Goal: Task Accomplishment & Management: Manage account settings

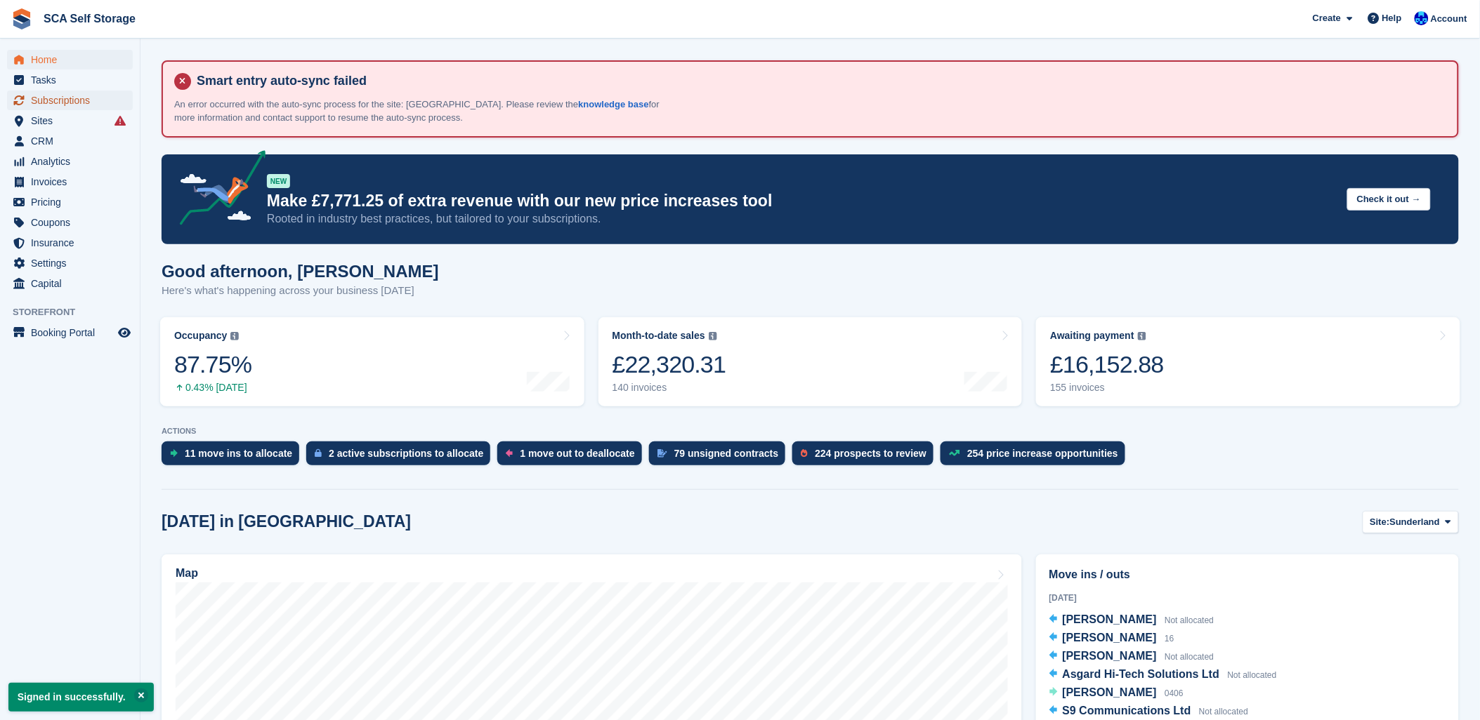
click at [68, 104] on span "Subscriptions" at bounding box center [73, 101] width 84 height 20
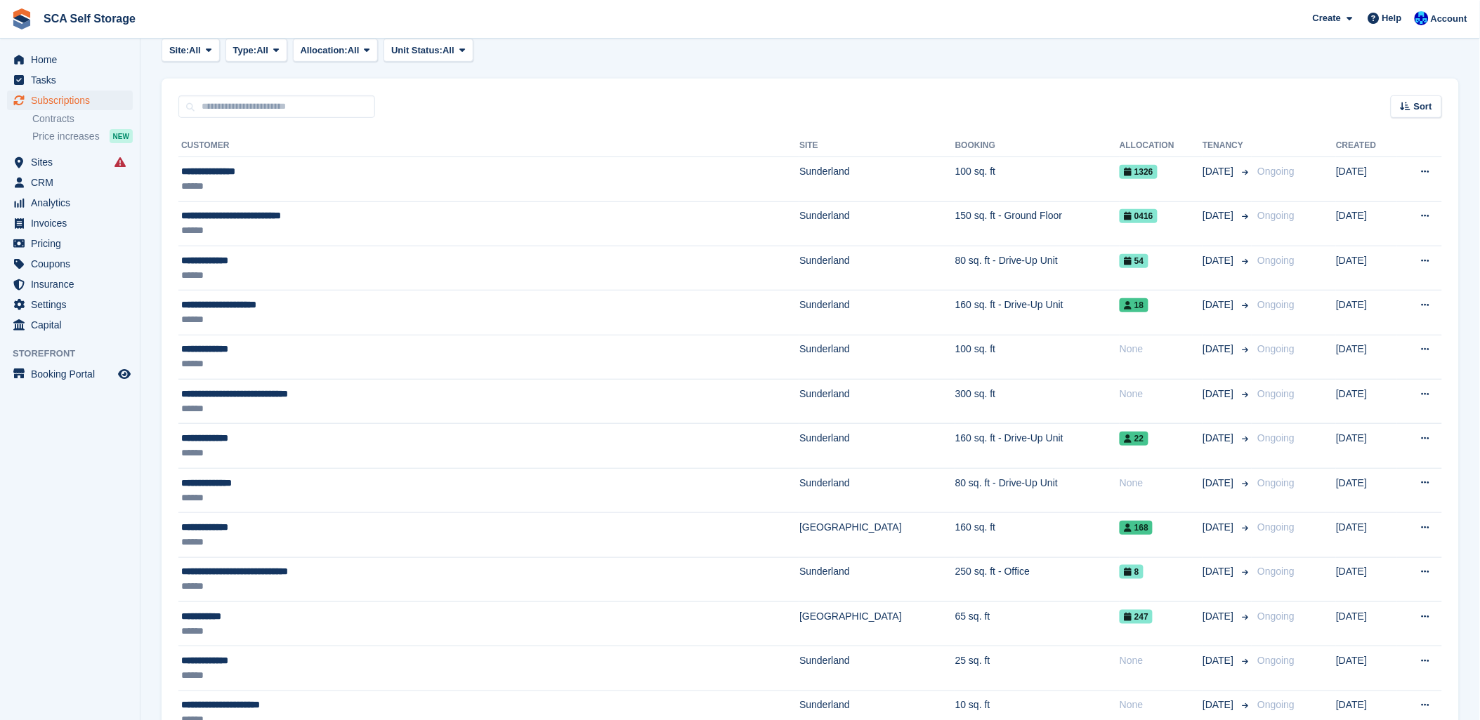
scroll to position [156, 0]
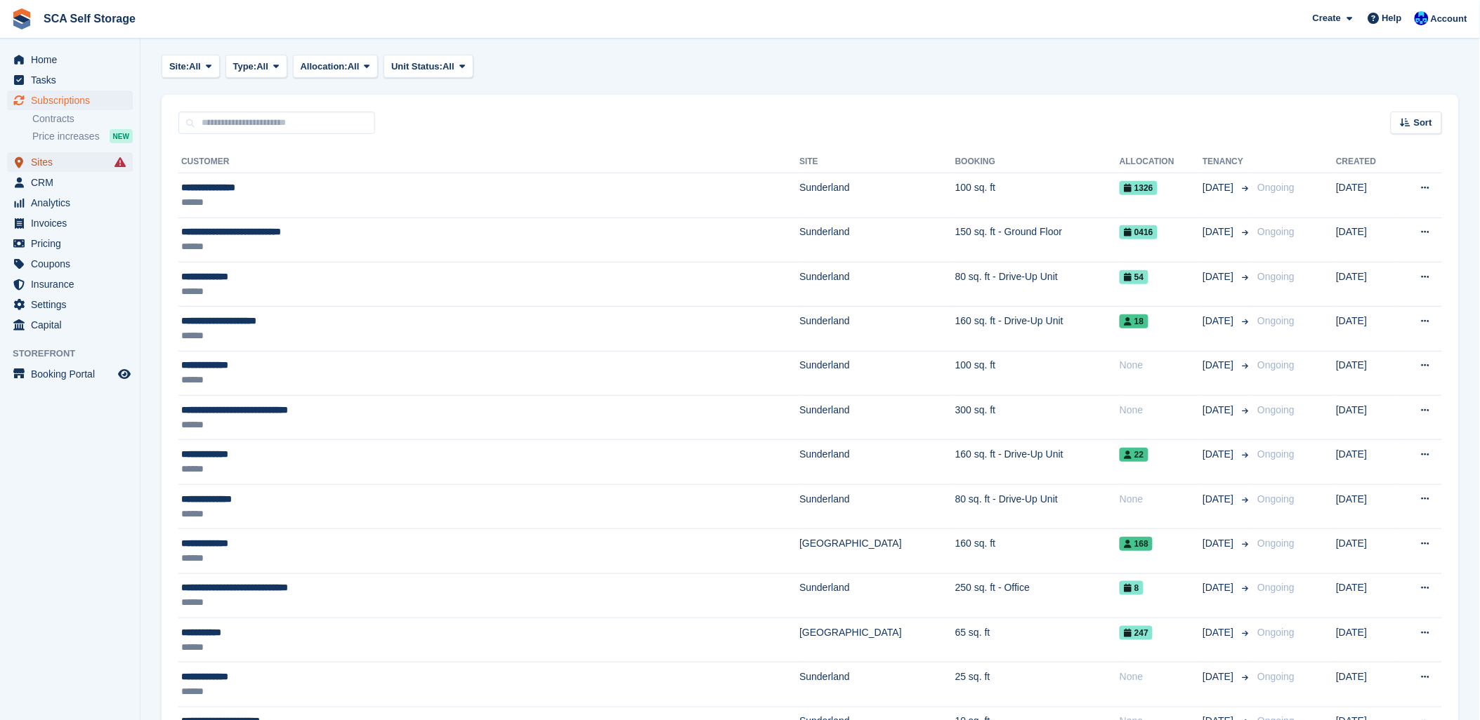
click at [28, 162] on link "Sites" at bounding box center [70, 162] width 126 height 20
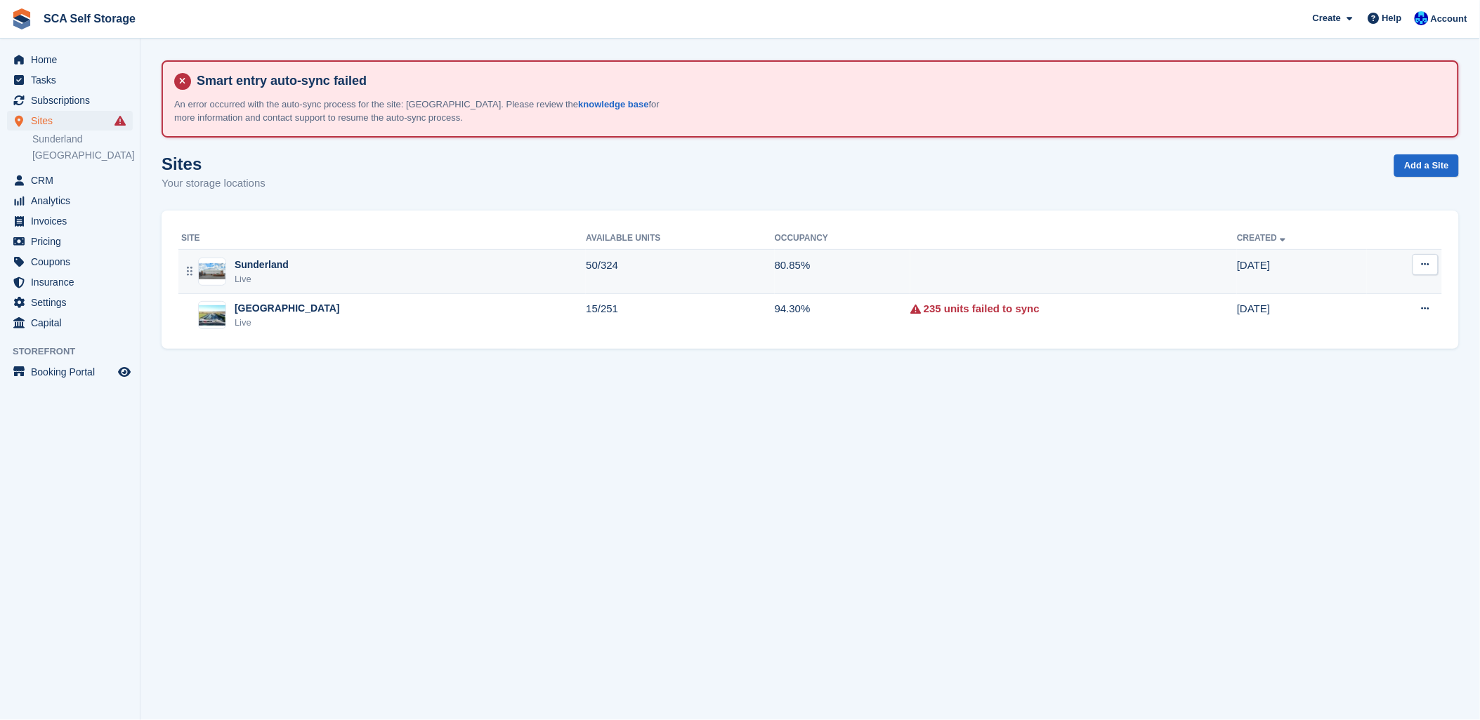
click at [413, 272] on div "Sunderland Live" at bounding box center [383, 272] width 404 height 29
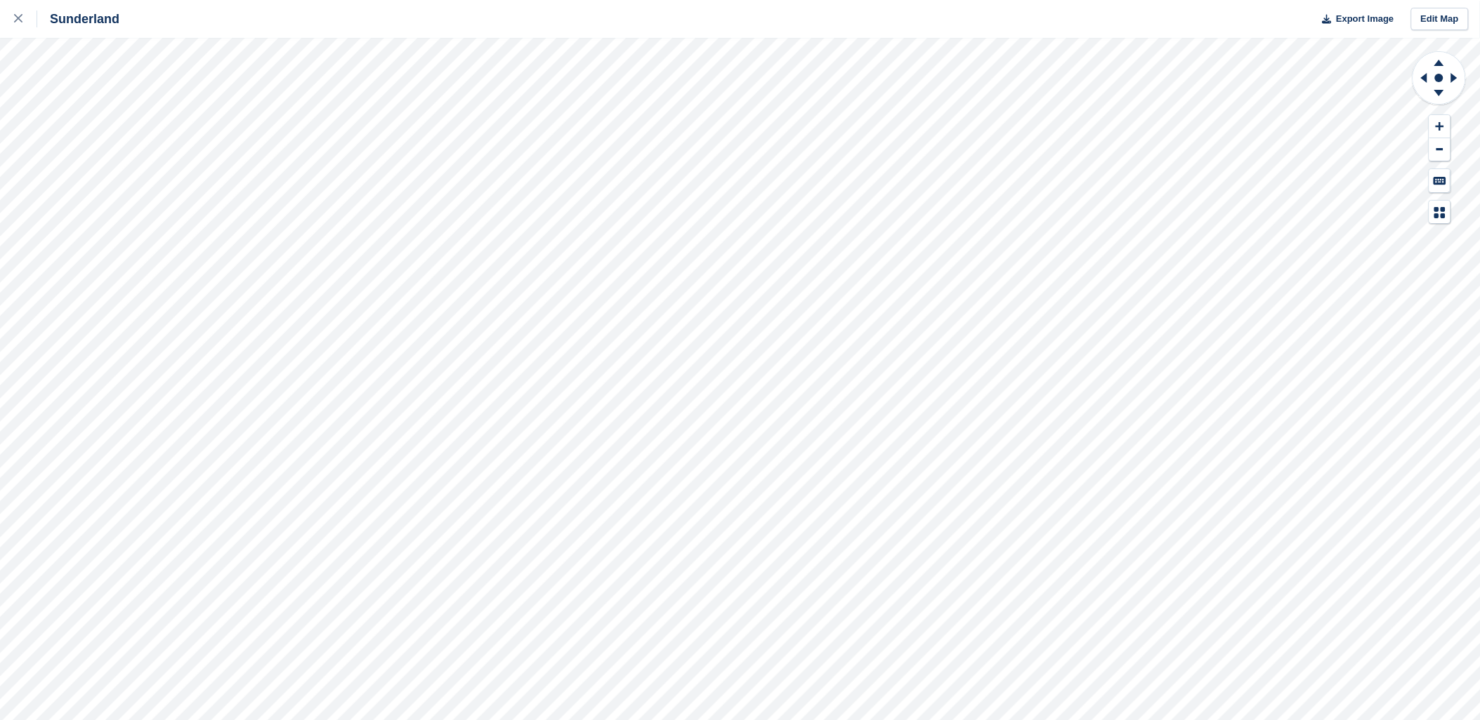
click at [1442, 103] on circle at bounding box center [1438, 77] width 53 height 53
click at [1447, 95] on icon at bounding box center [1439, 95] width 37 height 18
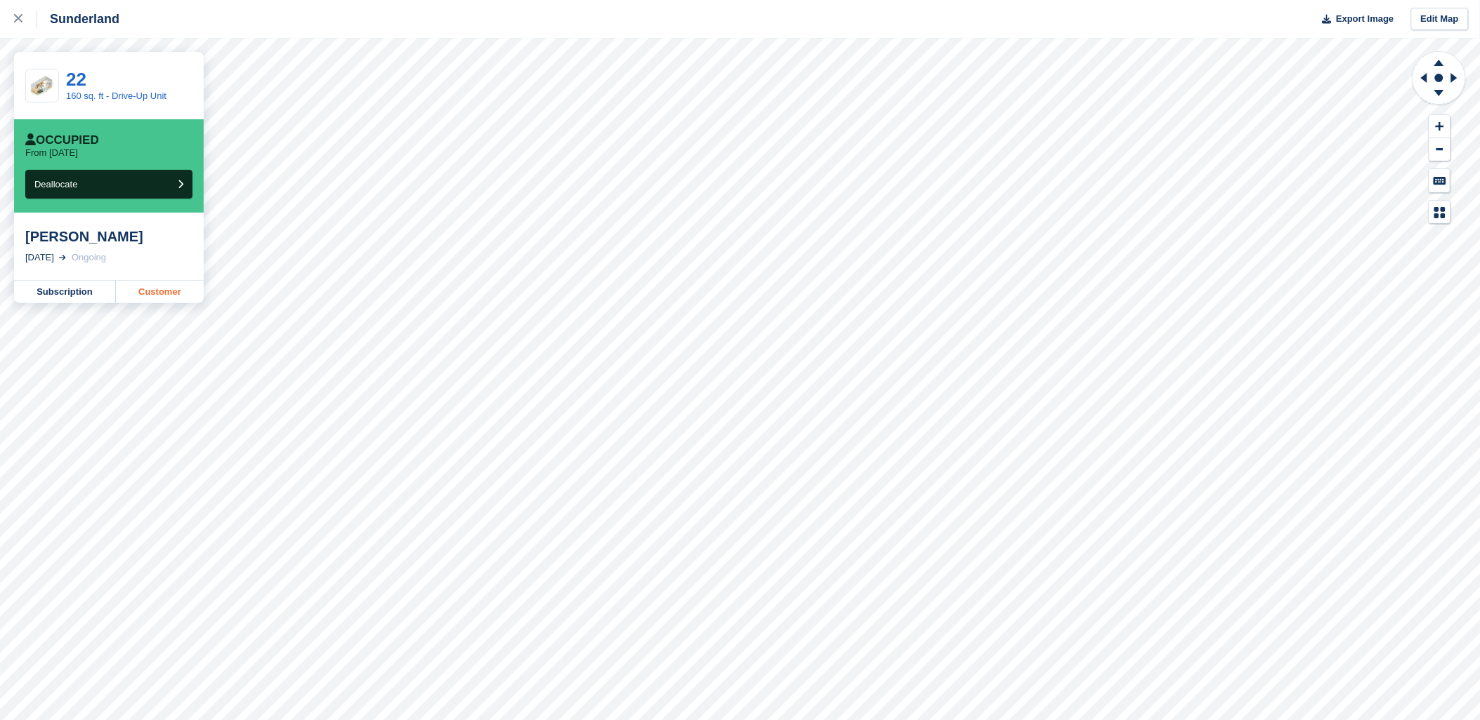
click at [157, 291] on link "Customer" at bounding box center [160, 292] width 88 height 22
click at [20, 21] on icon at bounding box center [18, 18] width 8 height 8
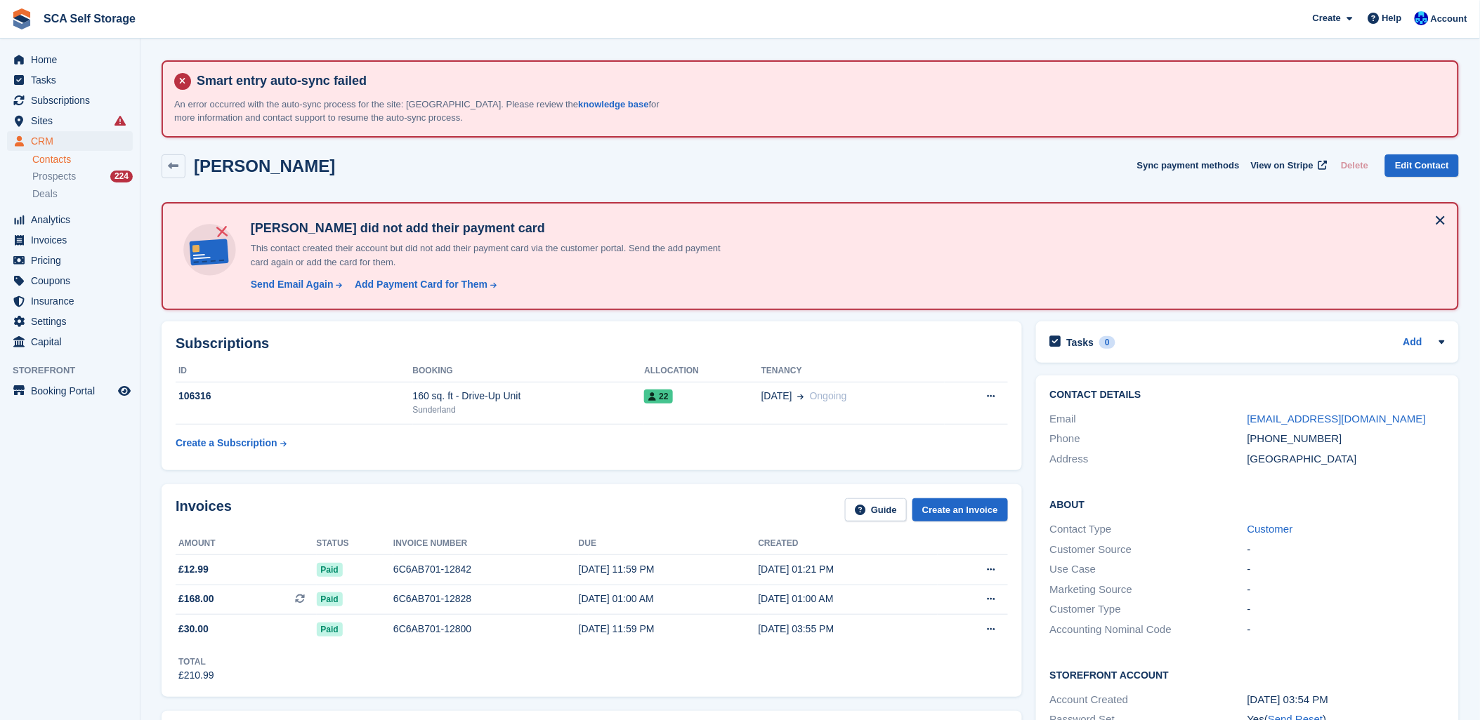
click at [307, 149] on div "Martin Slater Sync payment methods View on Stripe Delete Edit Contact" at bounding box center [809, 169] width 1311 height 44
click at [85, 110] on span "Subscriptions" at bounding box center [73, 101] width 84 height 20
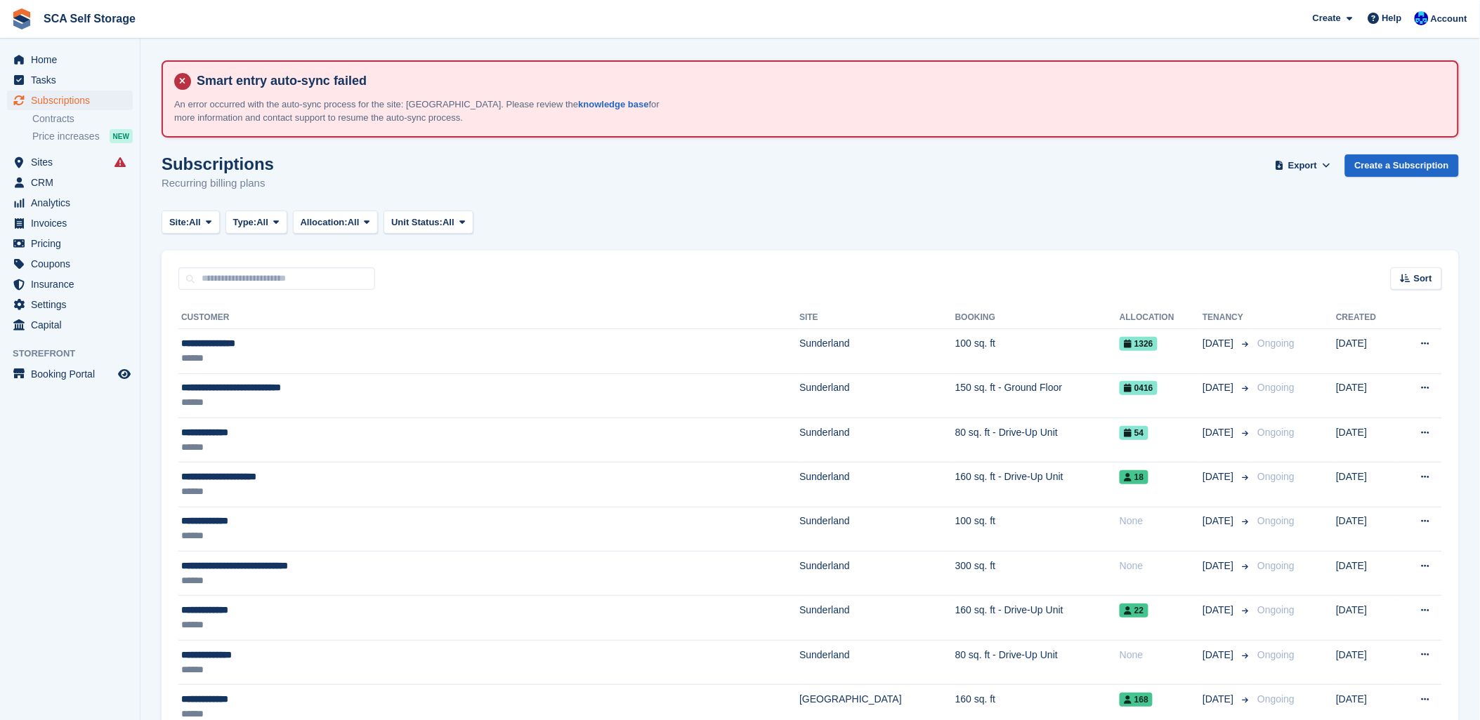
click at [834, 272] on div "Sort Sort by Customer name Date created Move in date Move out date Created (old…" at bounding box center [810, 271] width 1297 height 40
click at [253, 275] on input "text" at bounding box center [276, 279] width 197 height 23
type input "*****"
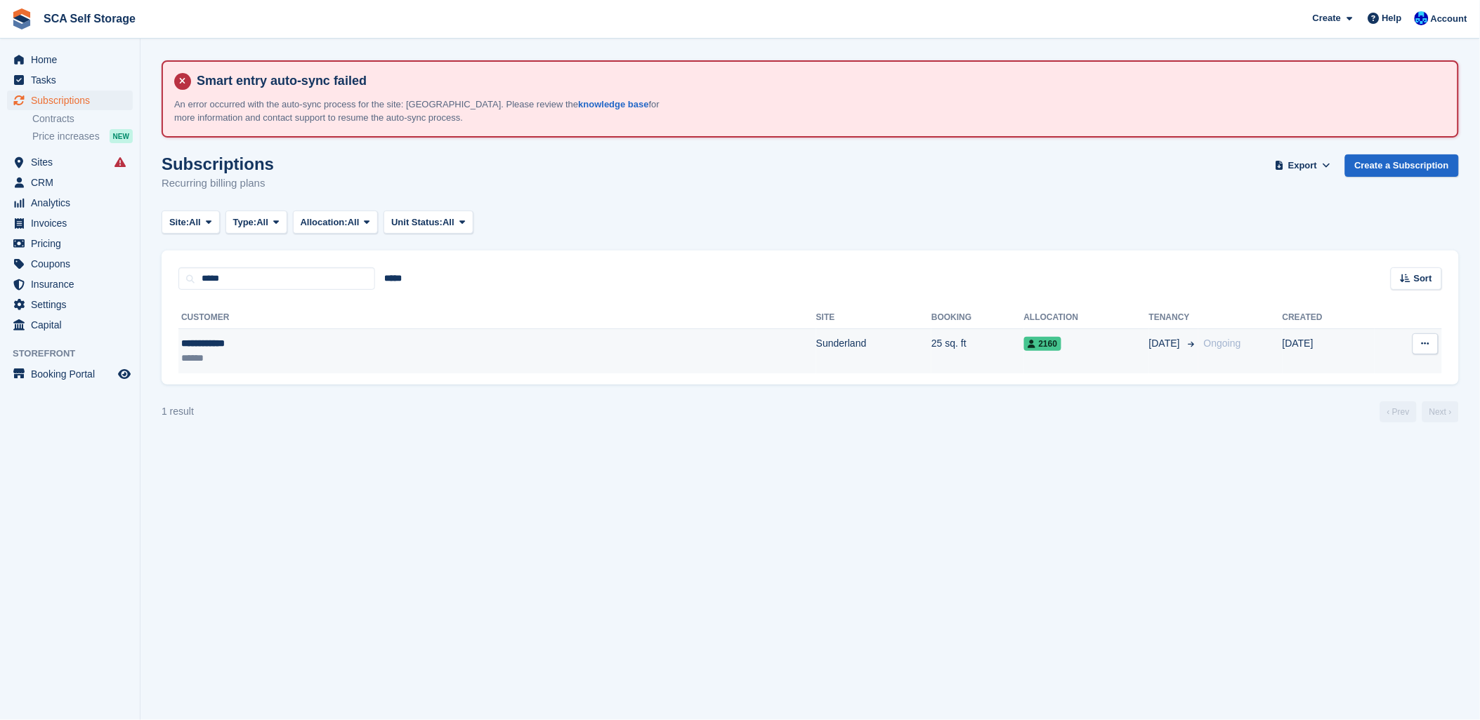
click at [816, 358] on td "Sunderland" at bounding box center [873, 351] width 115 height 44
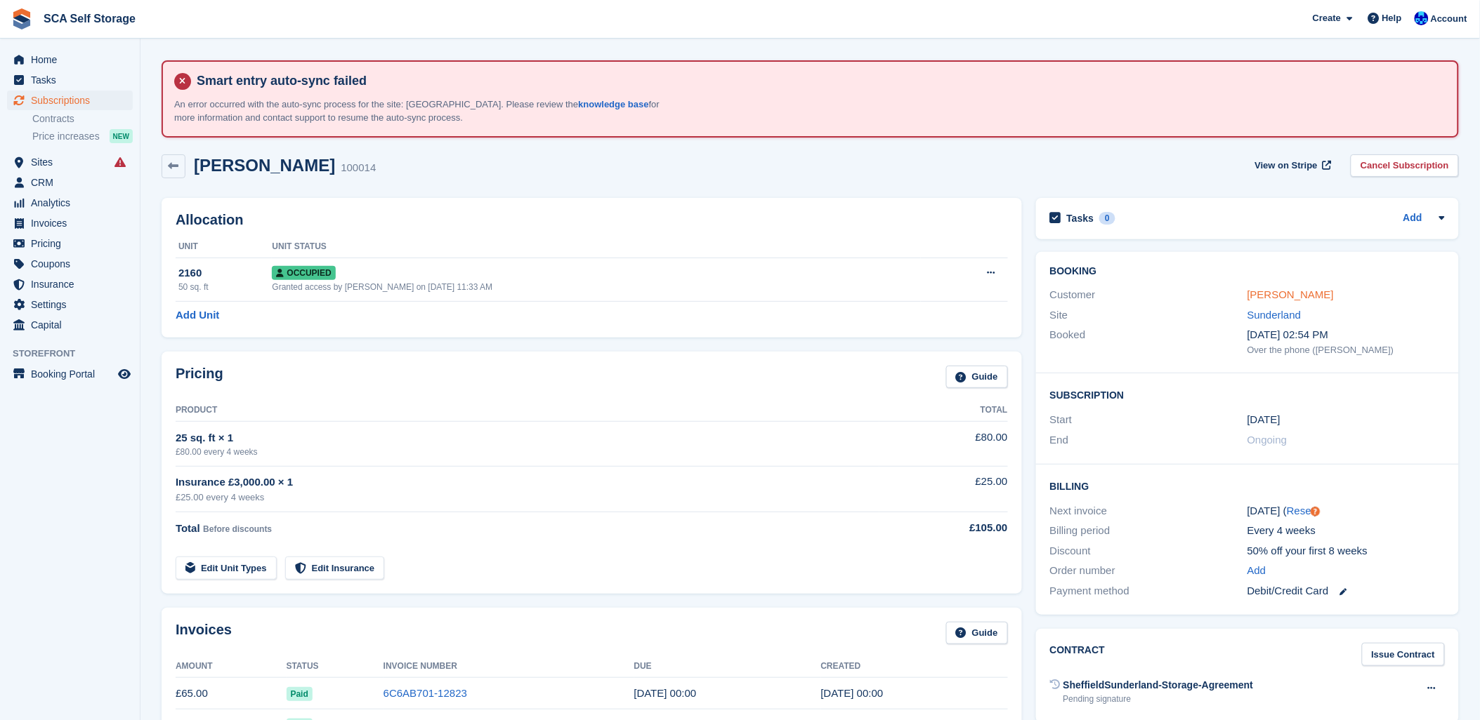
click at [1289, 297] on link "[PERSON_NAME]" at bounding box center [1290, 295] width 86 height 12
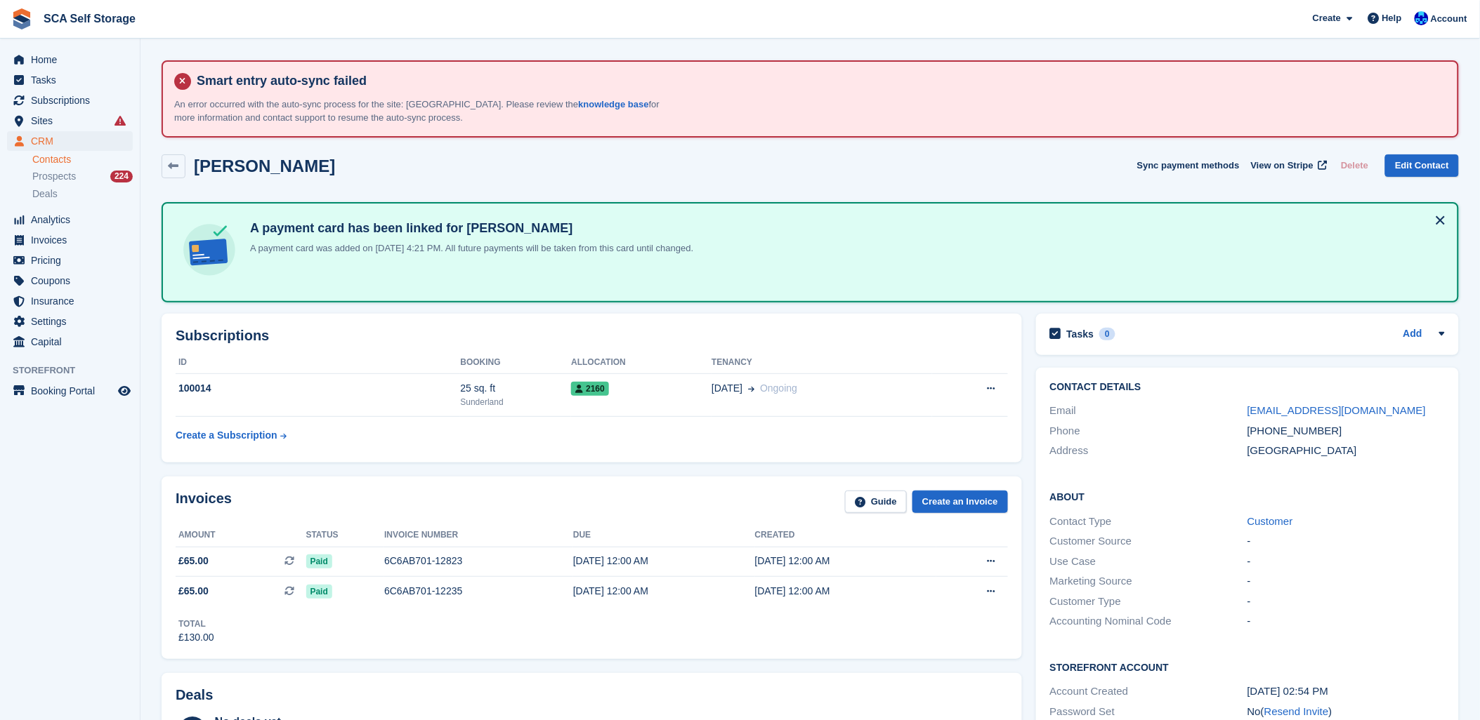
click at [578, 171] on div "Jamal Graham Sync payment methods View on Stripe Delete Edit Contact" at bounding box center [810, 166] width 1297 height 24
click at [578, 164] on div "Jamal Graham Sync payment methods View on Stripe Delete Edit Contact" at bounding box center [810, 166] width 1297 height 24
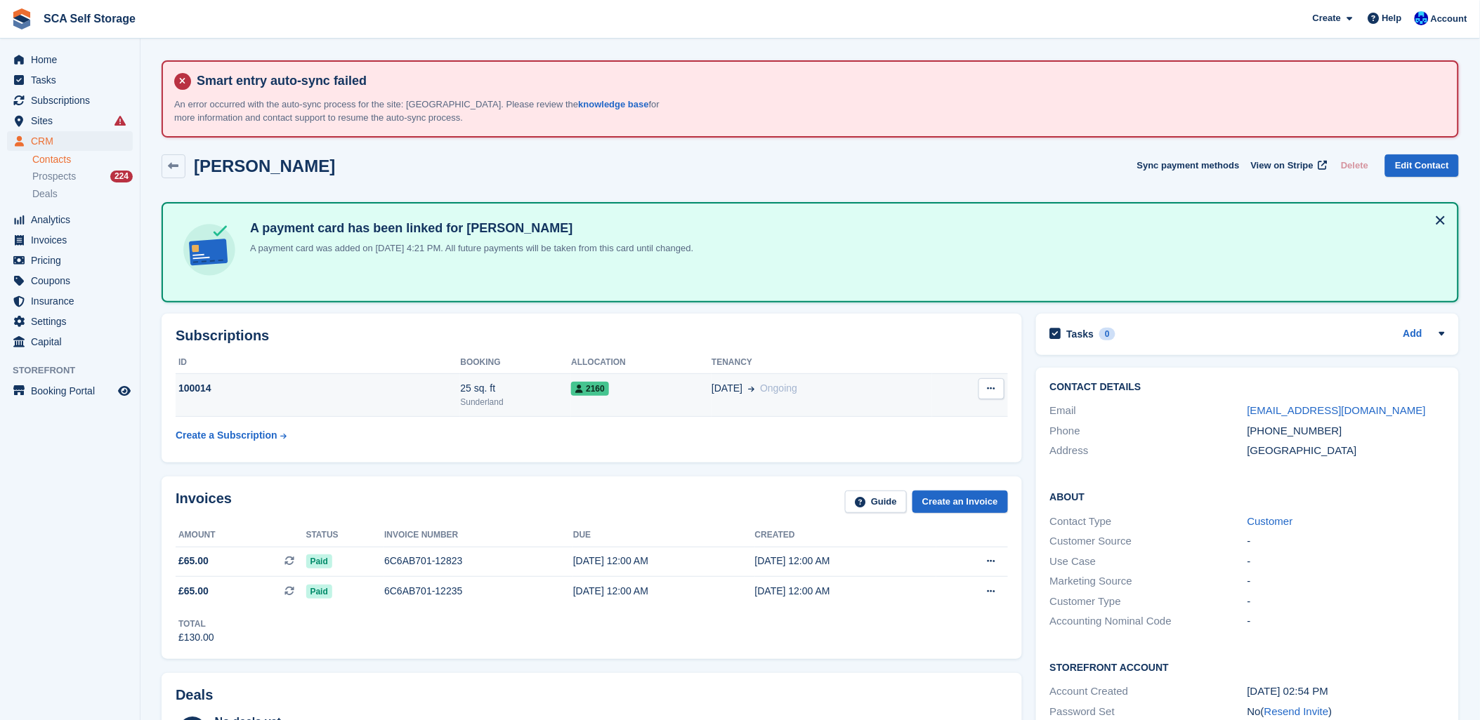
click at [327, 397] on td "100014" at bounding box center [318, 395] width 284 height 43
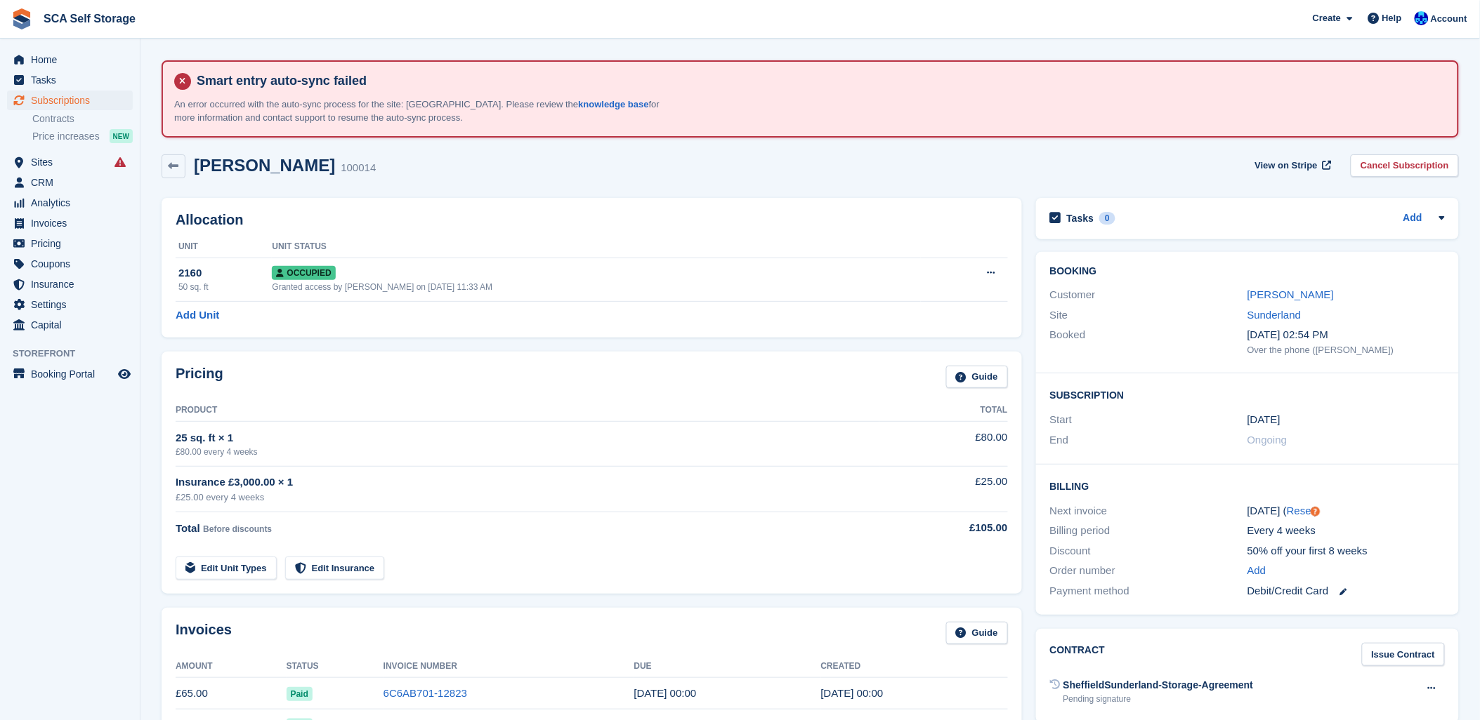
click at [400, 192] on div "Allocation Unit Unit Status 2160 50 sq. ft Occupied Granted access by [PERSON_N…" at bounding box center [591, 268] width 874 height 154
click at [44, 101] on span "Subscriptions" at bounding box center [73, 101] width 84 height 20
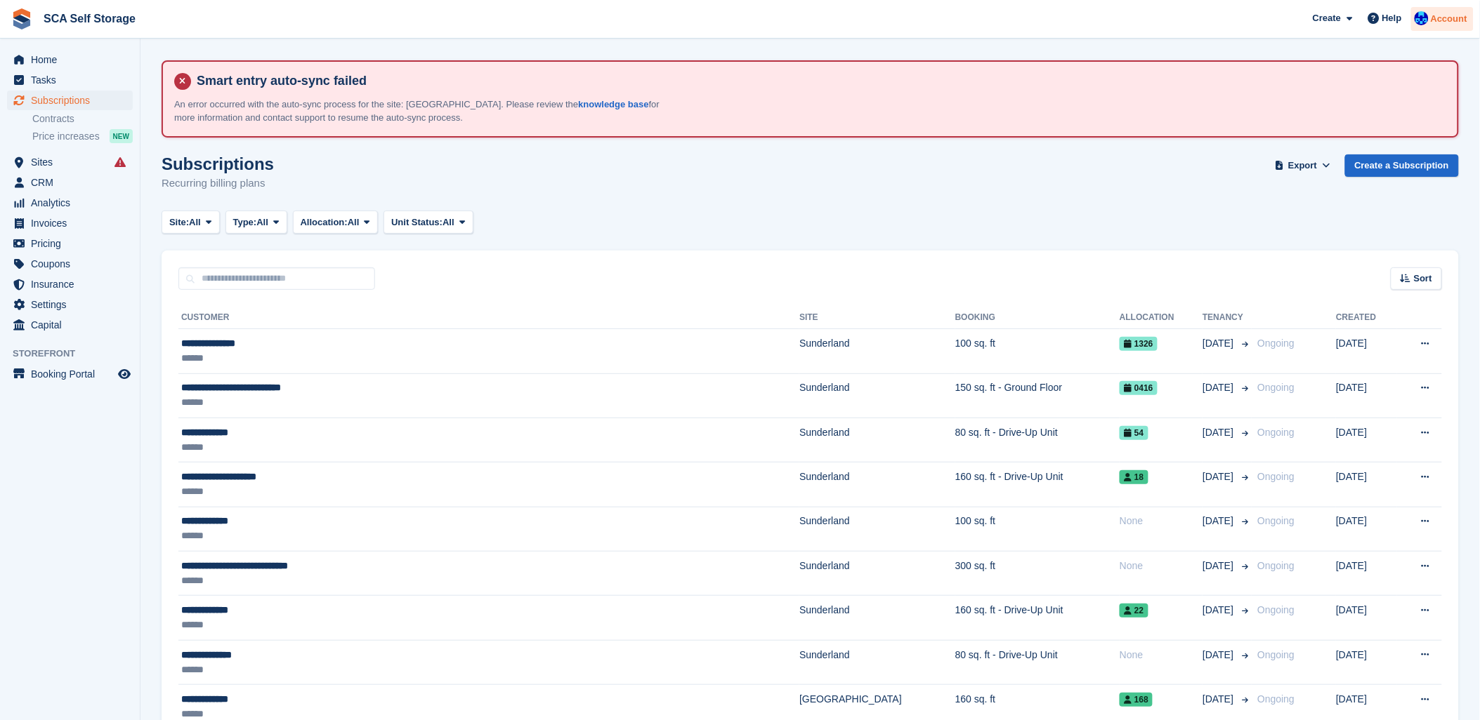
click at [1449, 16] on span "Account" at bounding box center [1448, 19] width 37 height 14
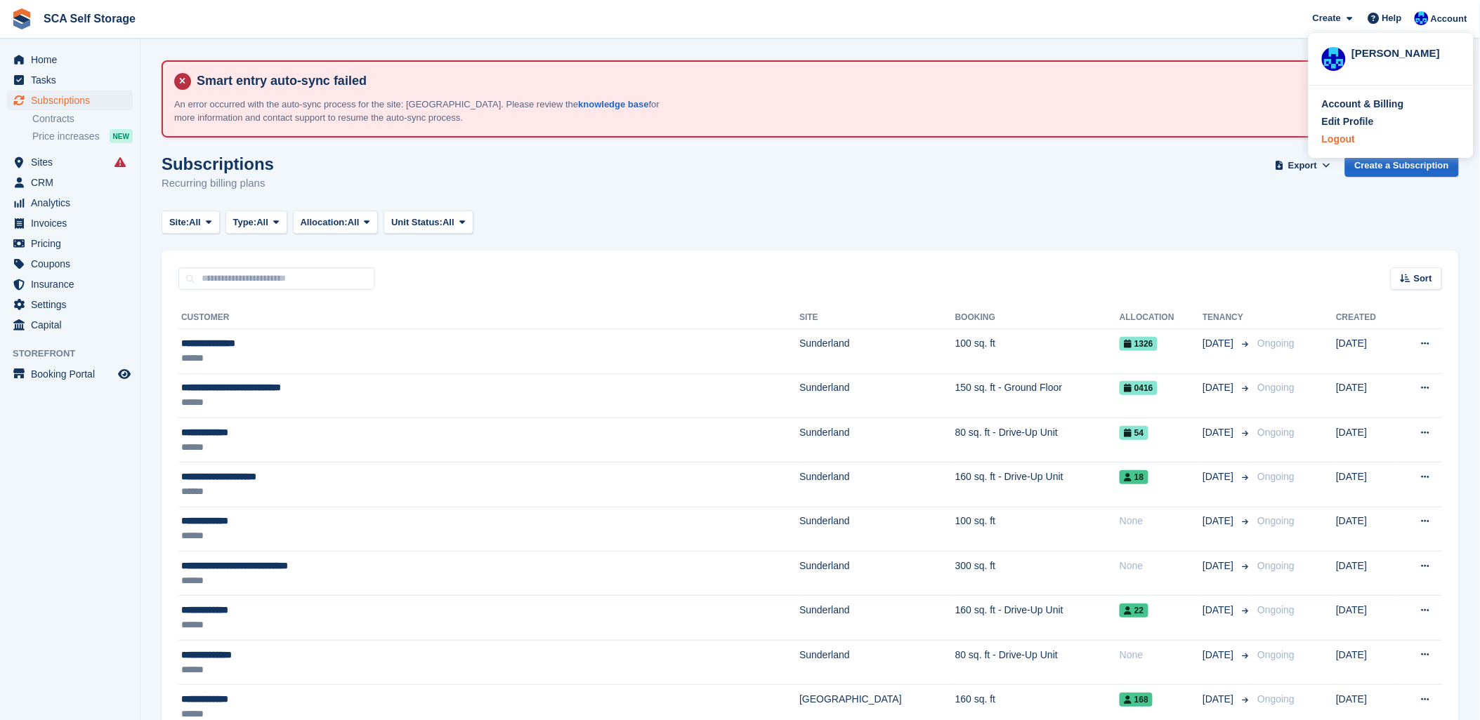
click at [1350, 136] on div "Logout" at bounding box center [1338, 139] width 33 height 15
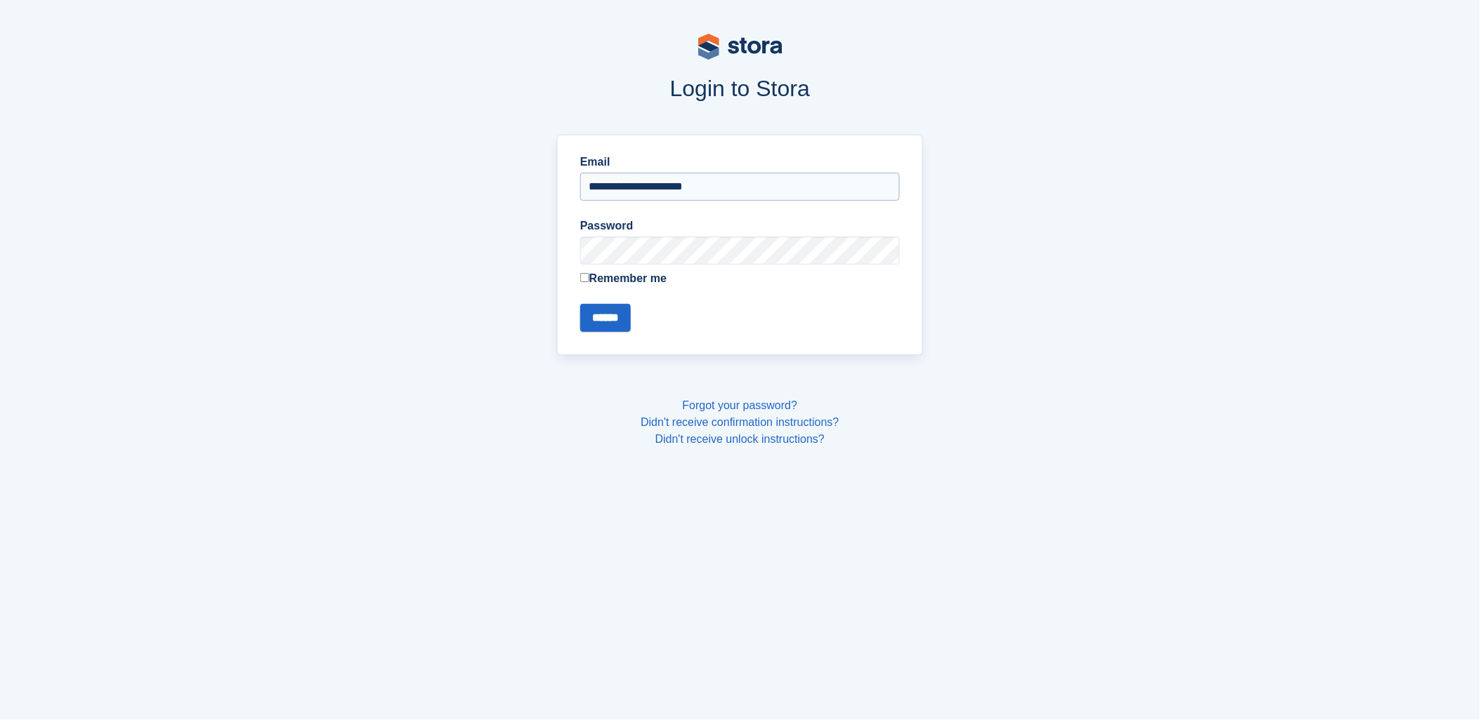
click at [707, 183] on input "**********" at bounding box center [740, 187] width 320 height 28
type input "**********"
click at [623, 324] on input "******" at bounding box center [605, 318] width 51 height 28
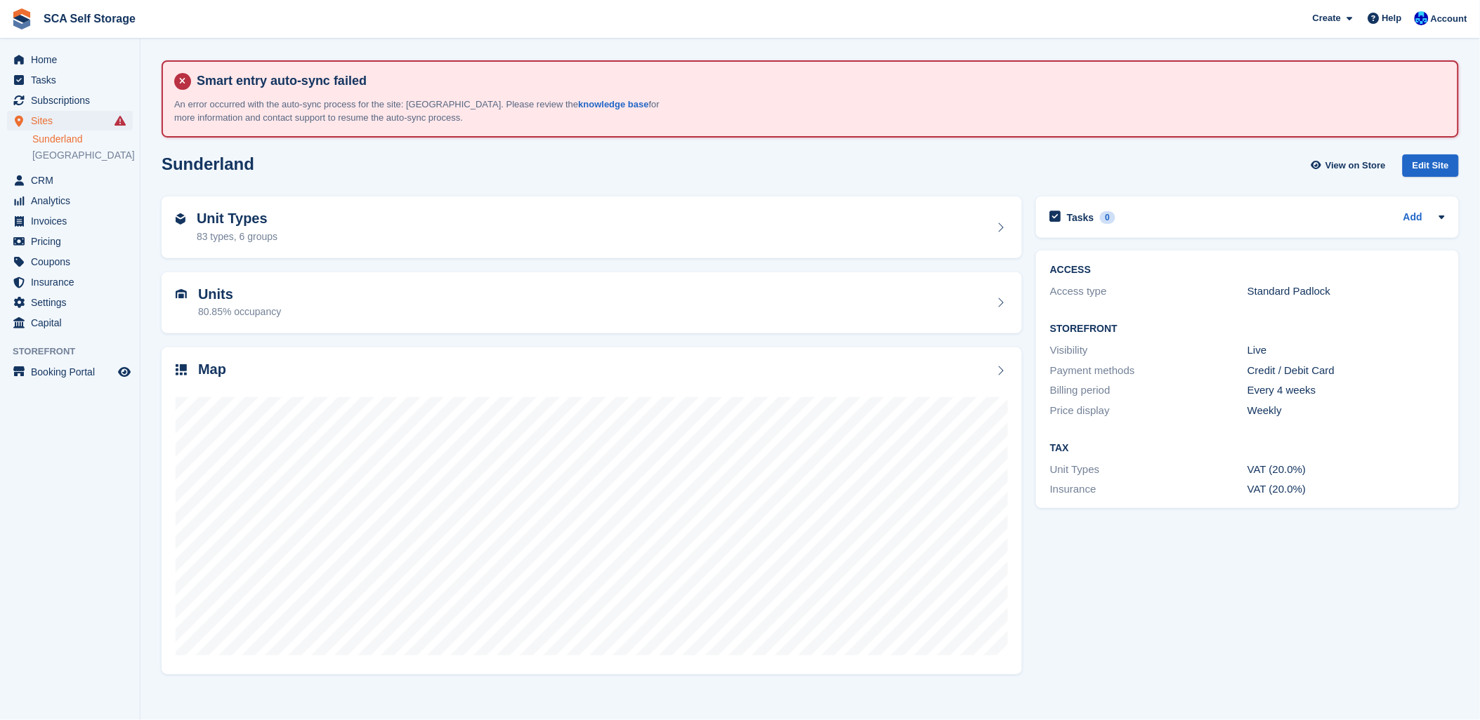
click at [749, 178] on div "Sunderland View on Store Edit Site" at bounding box center [809, 168] width 1311 height 43
click at [69, 97] on span "Subscriptions" at bounding box center [73, 101] width 84 height 20
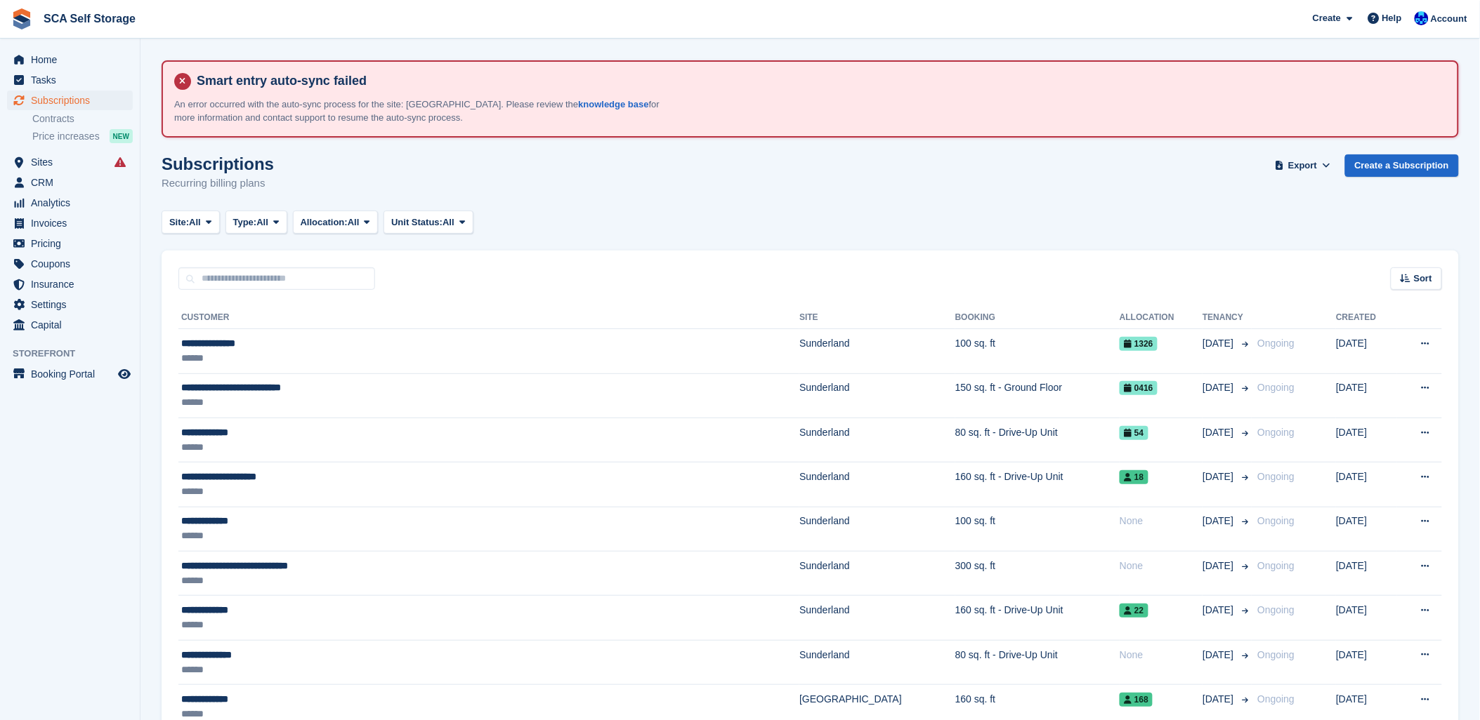
click at [657, 171] on div "Subscriptions Recurring billing plans Export Export Subscriptions Export a CSV …" at bounding box center [810, 181] width 1297 height 54
click at [51, 53] on span "Home" at bounding box center [73, 60] width 84 height 20
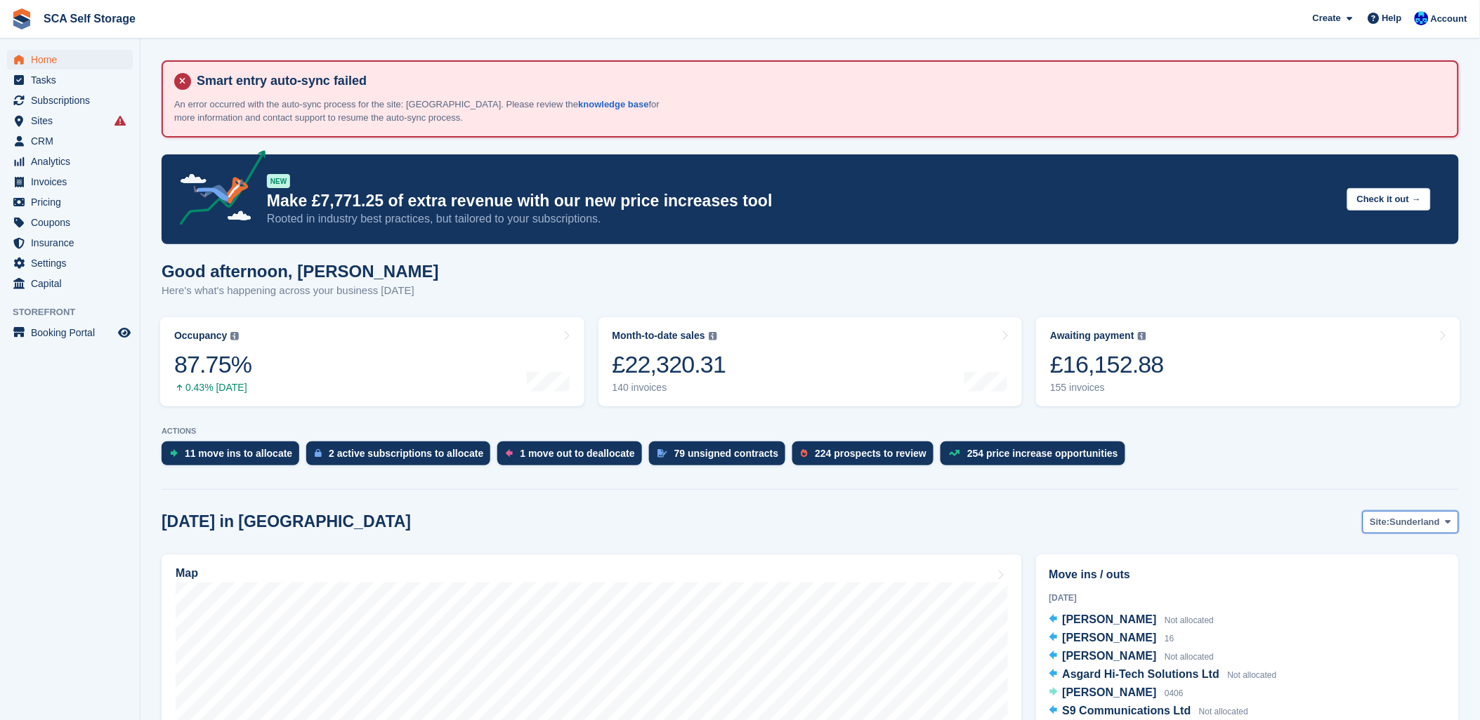
click at [1373, 522] on span "Site:" at bounding box center [1380, 522] width 20 height 14
click at [1376, 579] on link "[GEOGRAPHIC_DATA]" at bounding box center [1389, 580] width 126 height 25
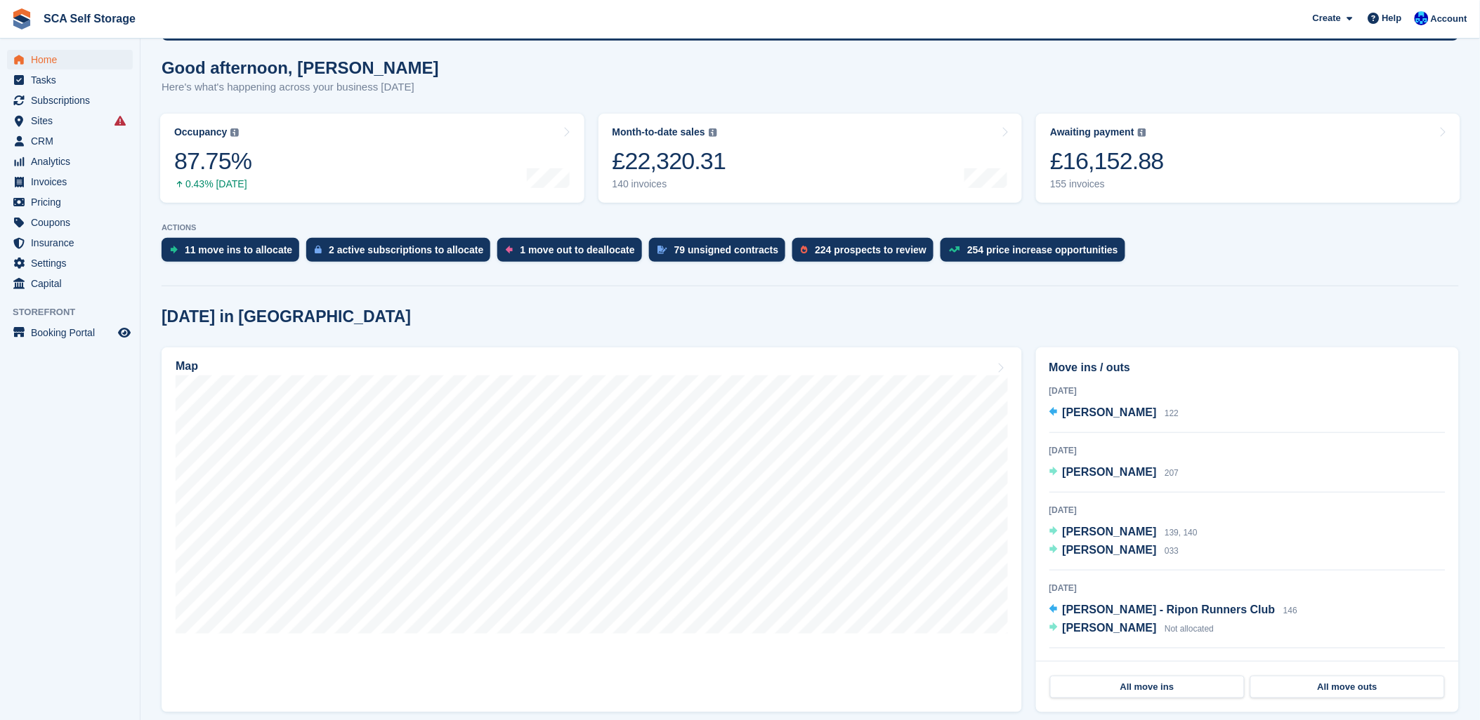
scroll to position [234, 0]
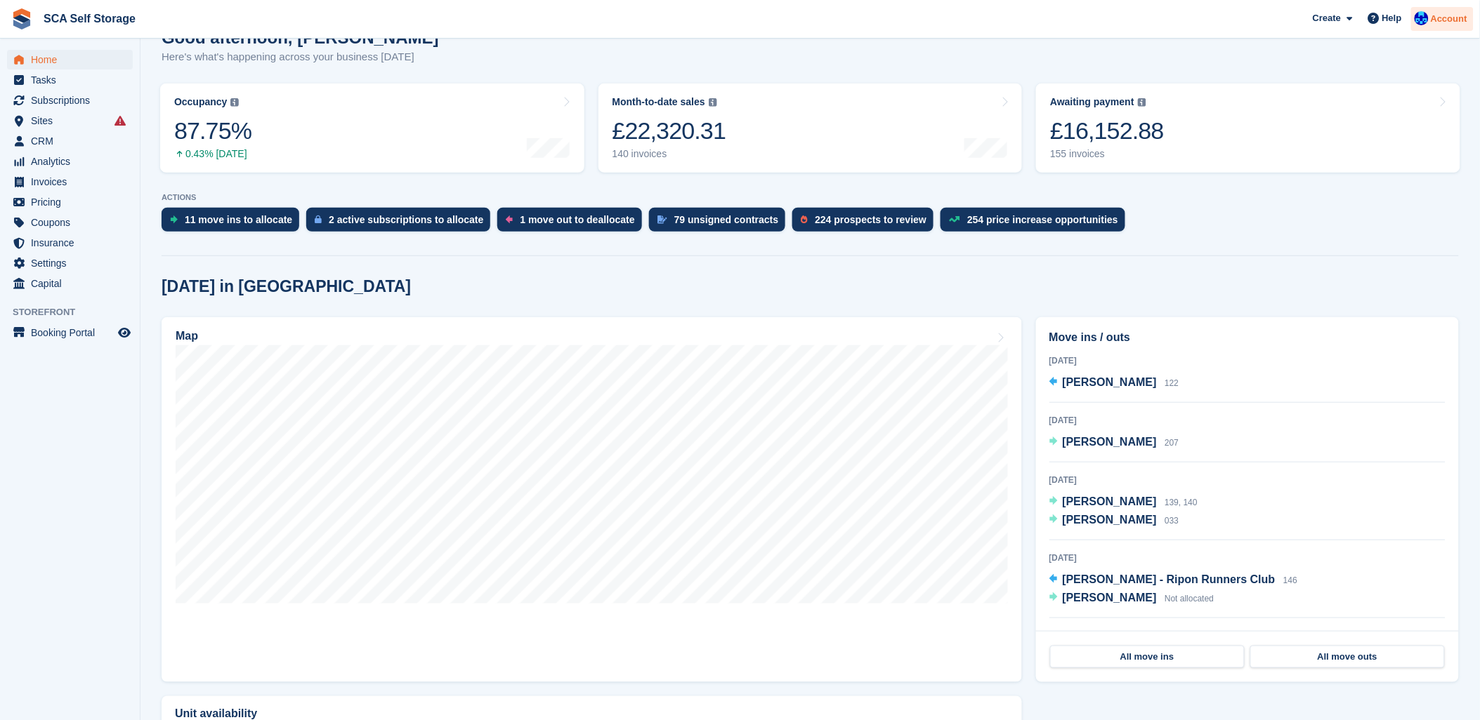
click at [1444, 29] on div "Account" at bounding box center [1442, 19] width 62 height 25
click at [1338, 138] on div "Logout" at bounding box center [1338, 139] width 33 height 15
